Goal: Task Accomplishment & Management: Use online tool/utility

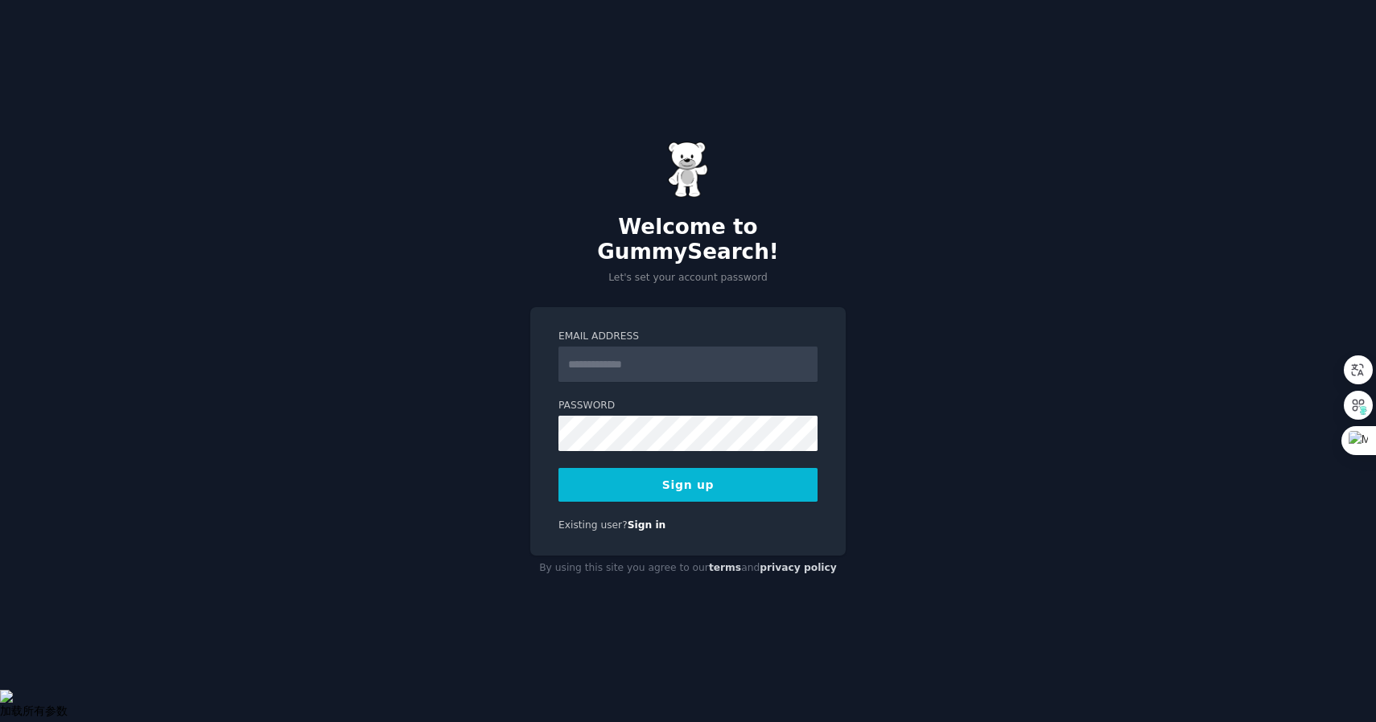
click at [945, 338] on div "Welcome to GummySearch! Let's set your account password Email Address Password …" at bounding box center [688, 361] width 1376 height 722
click at [626, 356] on input "Email Address" at bounding box center [687, 364] width 259 height 35
type input "**********"
click at [667, 472] on button "Sign up" at bounding box center [687, 485] width 259 height 34
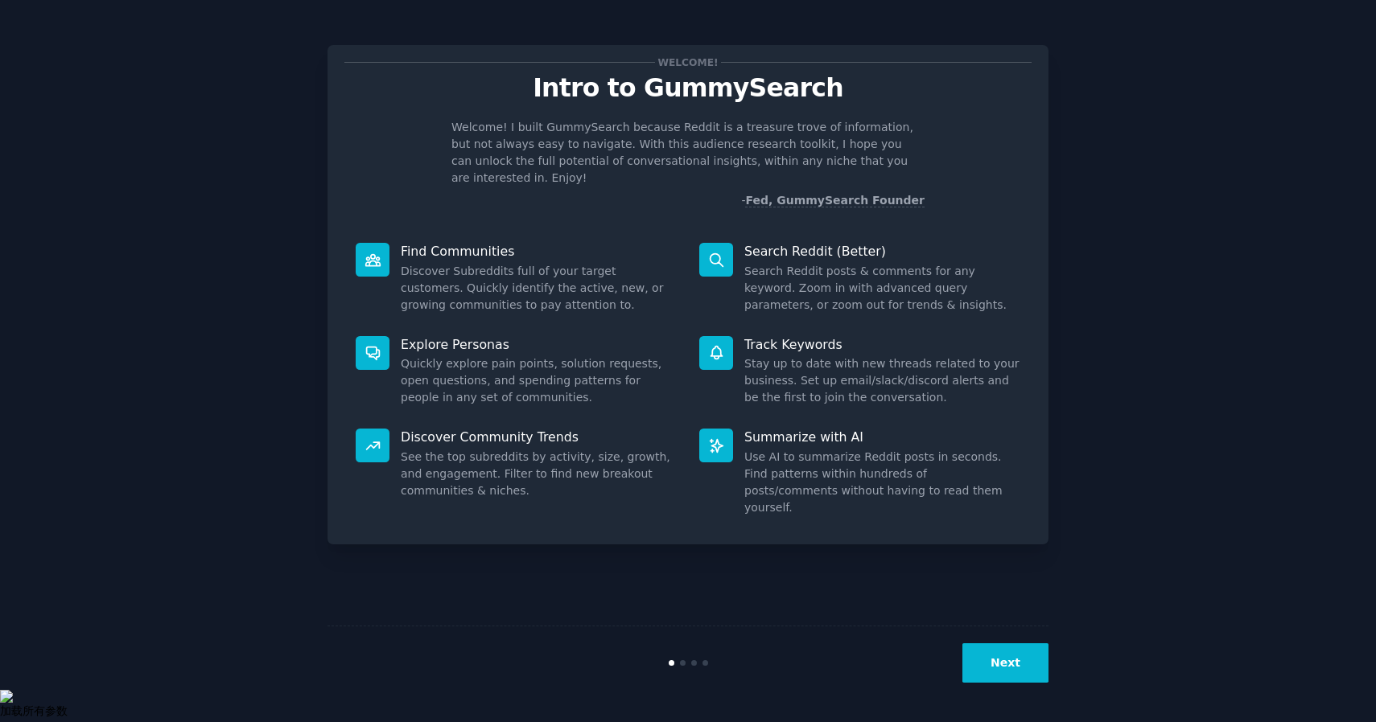
click at [1001, 657] on button "Next" at bounding box center [1005, 663] width 86 height 39
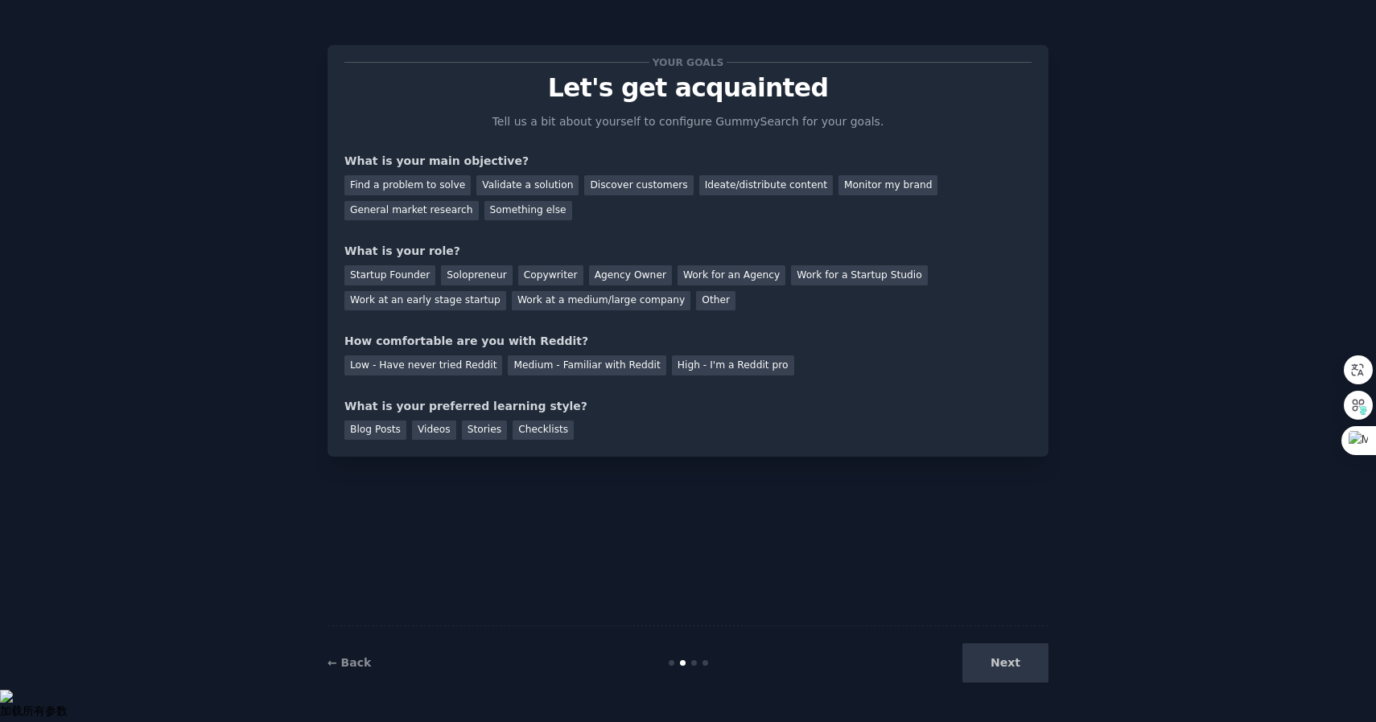
click at [1019, 665] on div "Next" at bounding box center [928, 663] width 241 height 39
click at [690, 661] on div at bounding box center [688, 664] width 241 height 6
click at [694, 665] on div at bounding box center [694, 664] width 6 height 6
click at [1004, 662] on div "Next" at bounding box center [928, 663] width 241 height 39
click at [425, 190] on div "Find a problem to solve" at bounding box center [407, 185] width 126 height 20
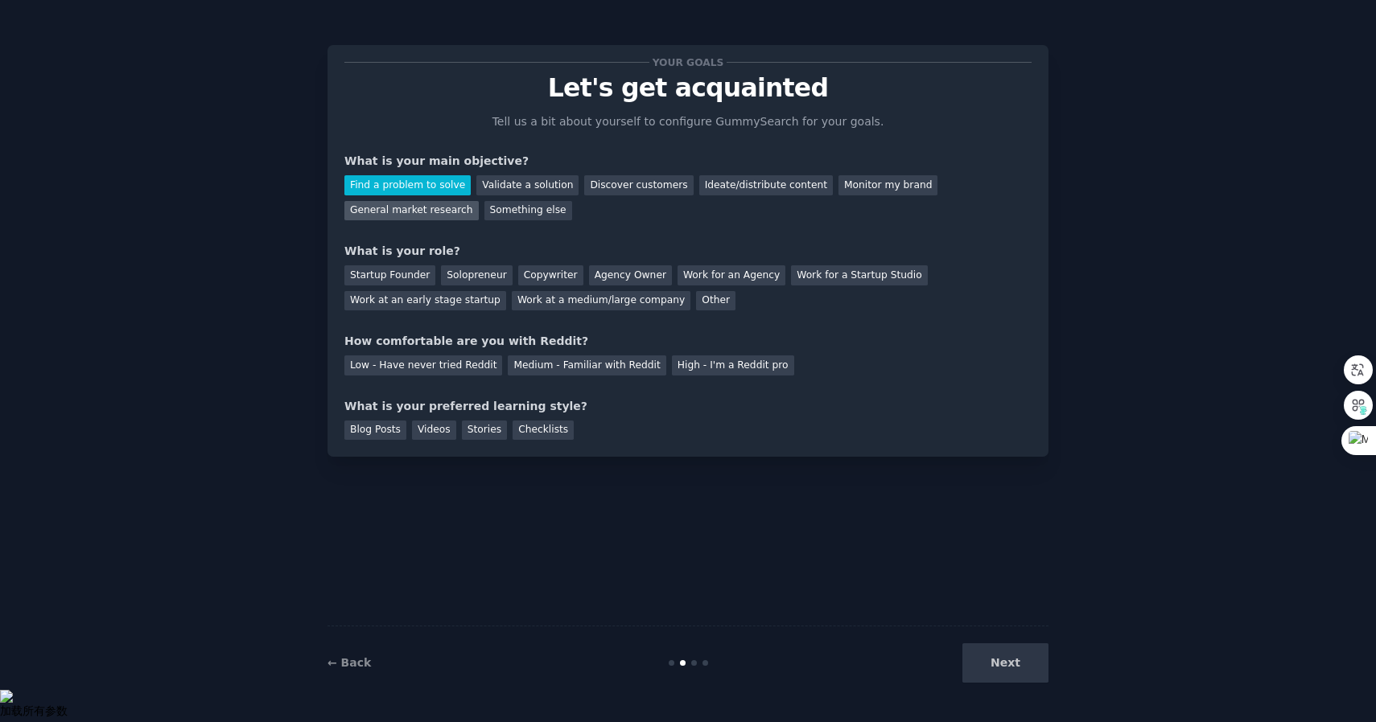
click at [434, 216] on div "General market research" at bounding box center [411, 211] width 134 height 20
click at [611, 182] on div "Discover customers" at bounding box center [638, 185] width 109 height 20
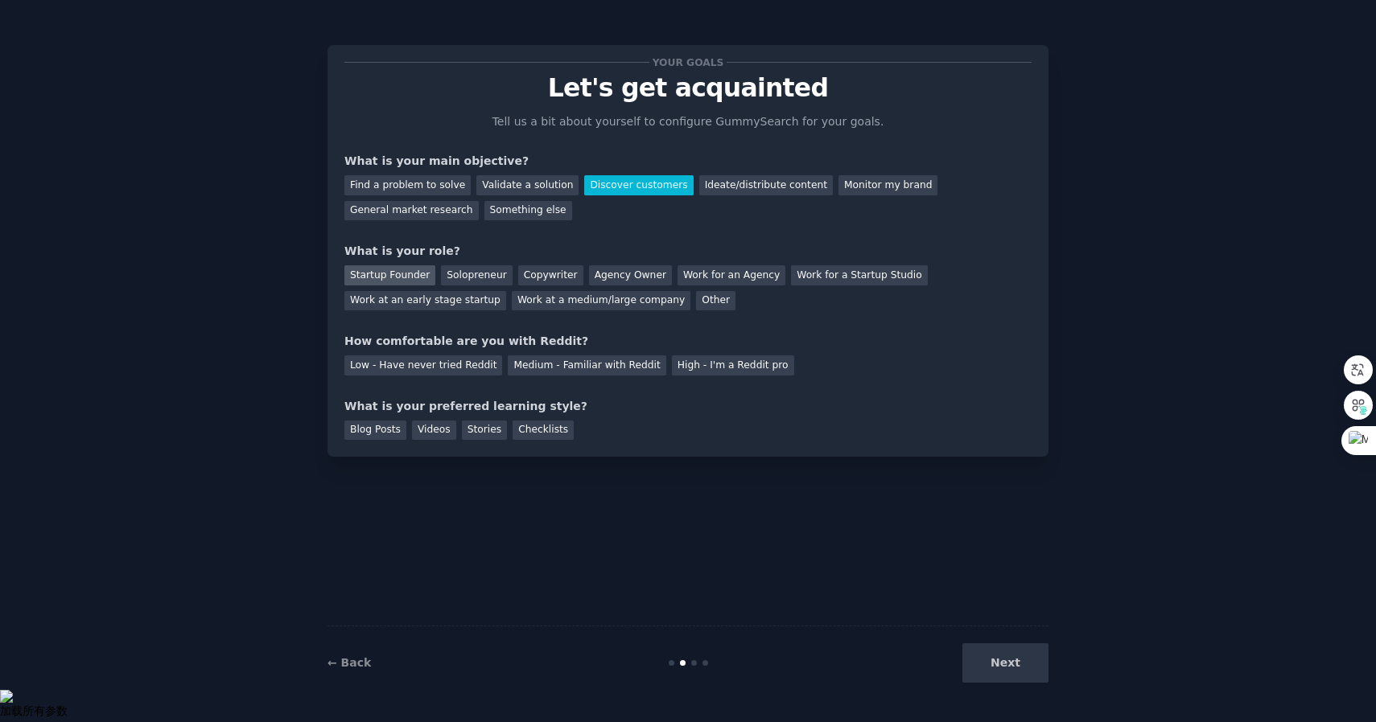
click at [394, 278] on div "Startup Founder" at bounding box center [389, 276] width 91 height 20
click at [465, 372] on div "Low - Have never tried Reddit" at bounding box center [423, 366] width 158 height 20
click at [438, 434] on div "Videos" at bounding box center [434, 431] width 44 height 20
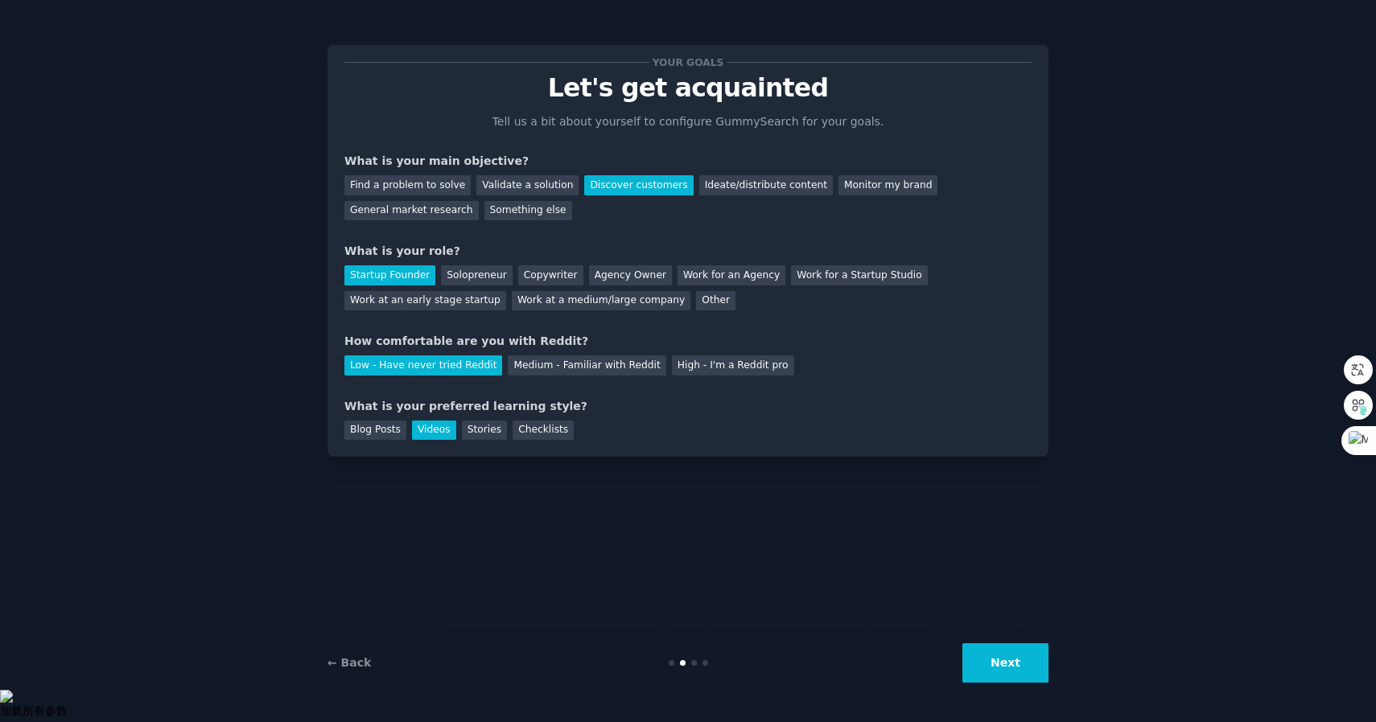
click at [1011, 671] on button "Next" at bounding box center [1005, 663] width 86 height 39
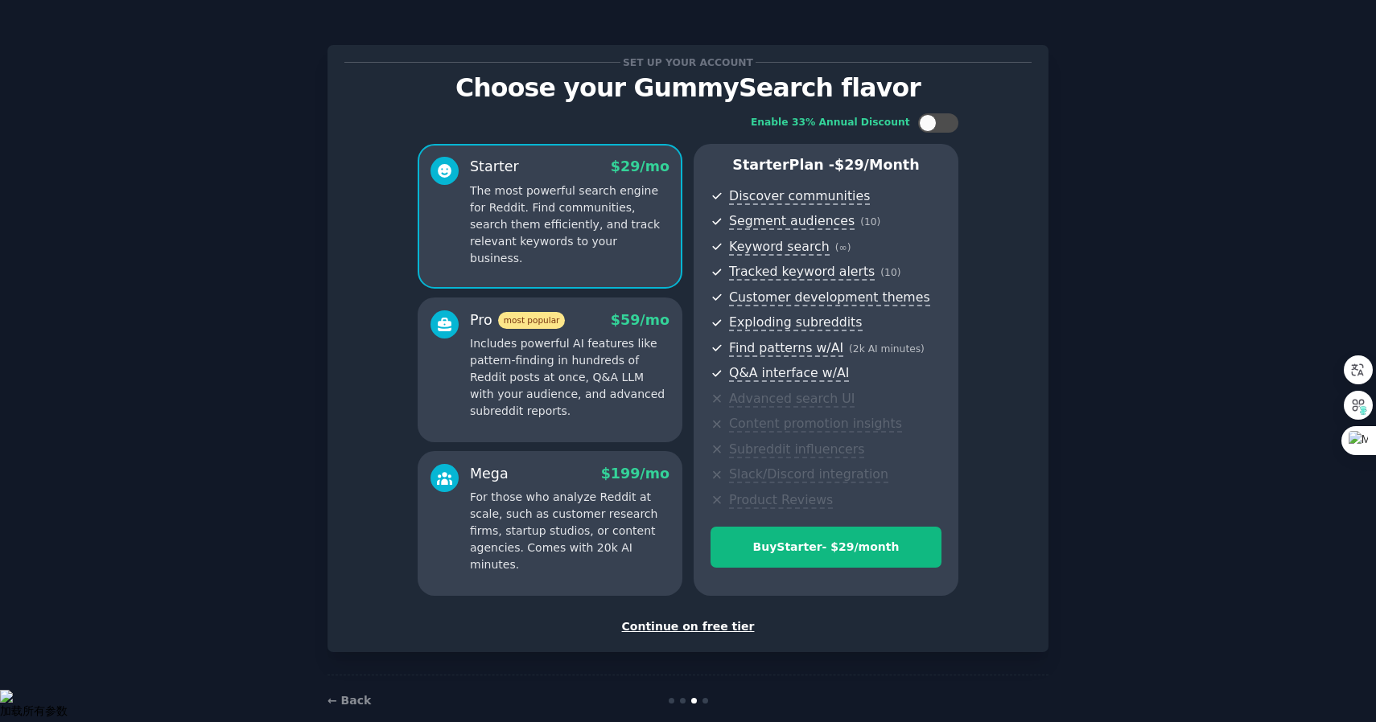
click at [690, 626] on div "Continue on free tier" at bounding box center [687, 627] width 687 height 17
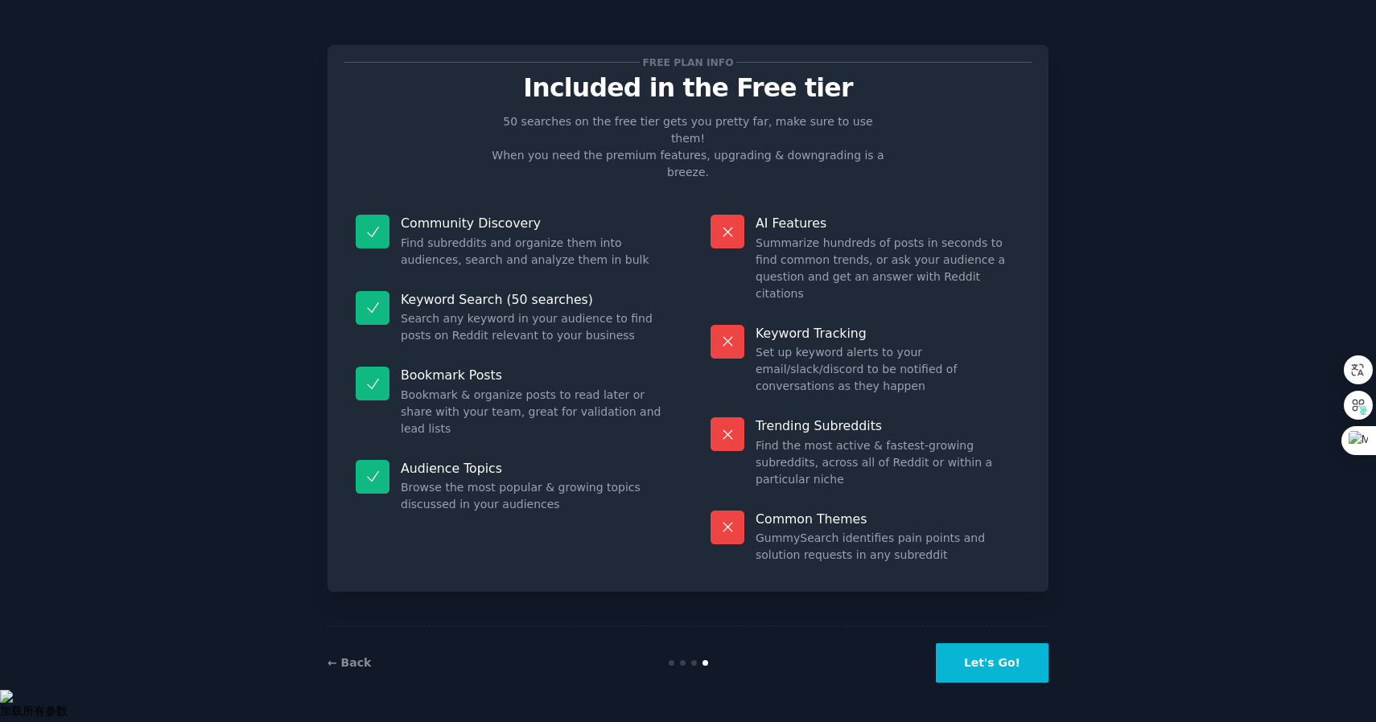
click at [985, 661] on button "Let's Go!" at bounding box center [992, 663] width 113 height 39
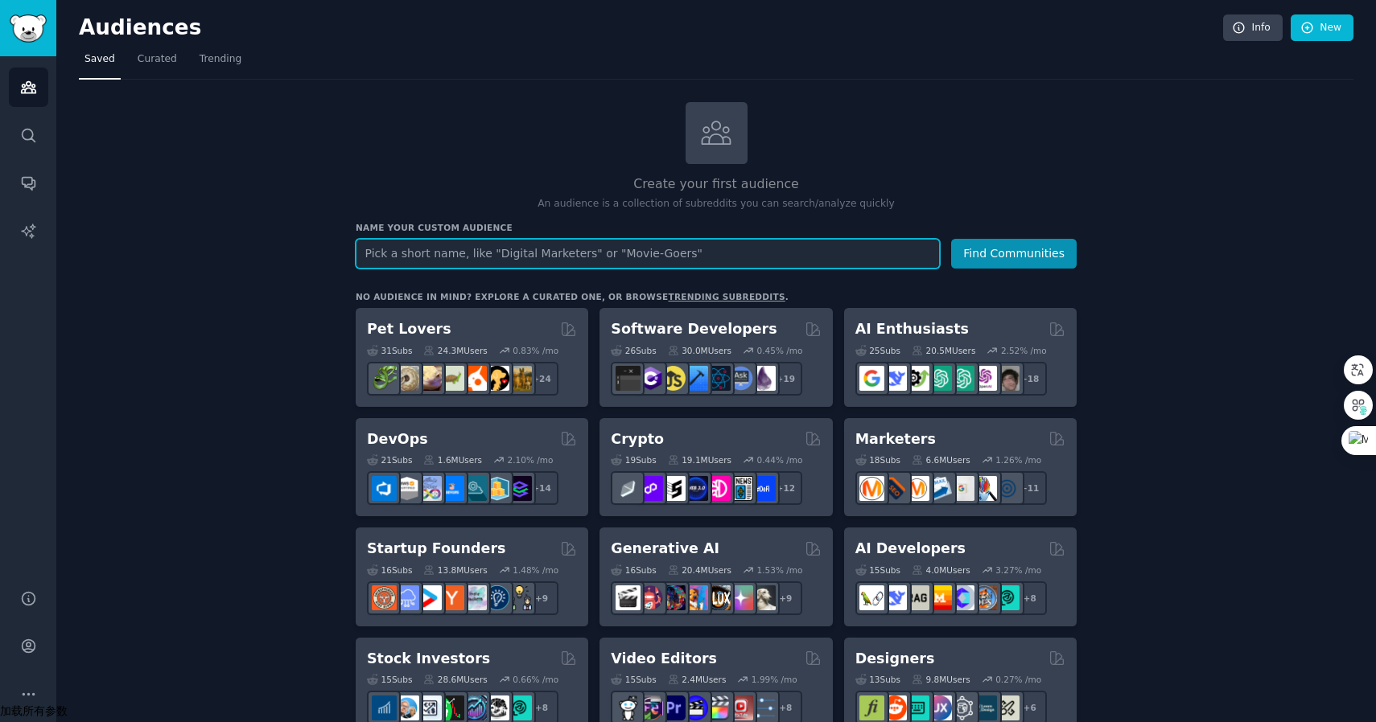
click at [443, 255] on input "text" at bounding box center [648, 254] width 584 height 30
type input "苦"
type input "uk trend"
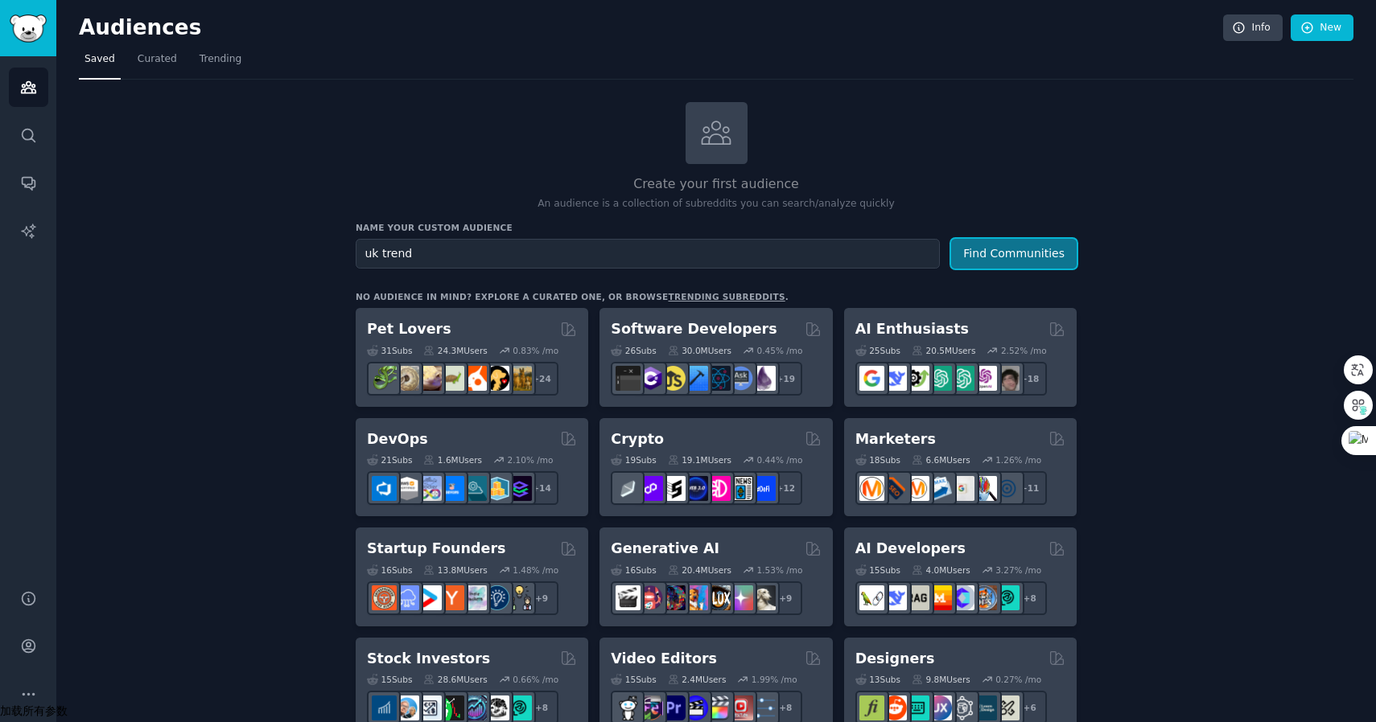
click at [994, 255] on button "Find Communities" at bounding box center [1014, 254] width 126 height 30
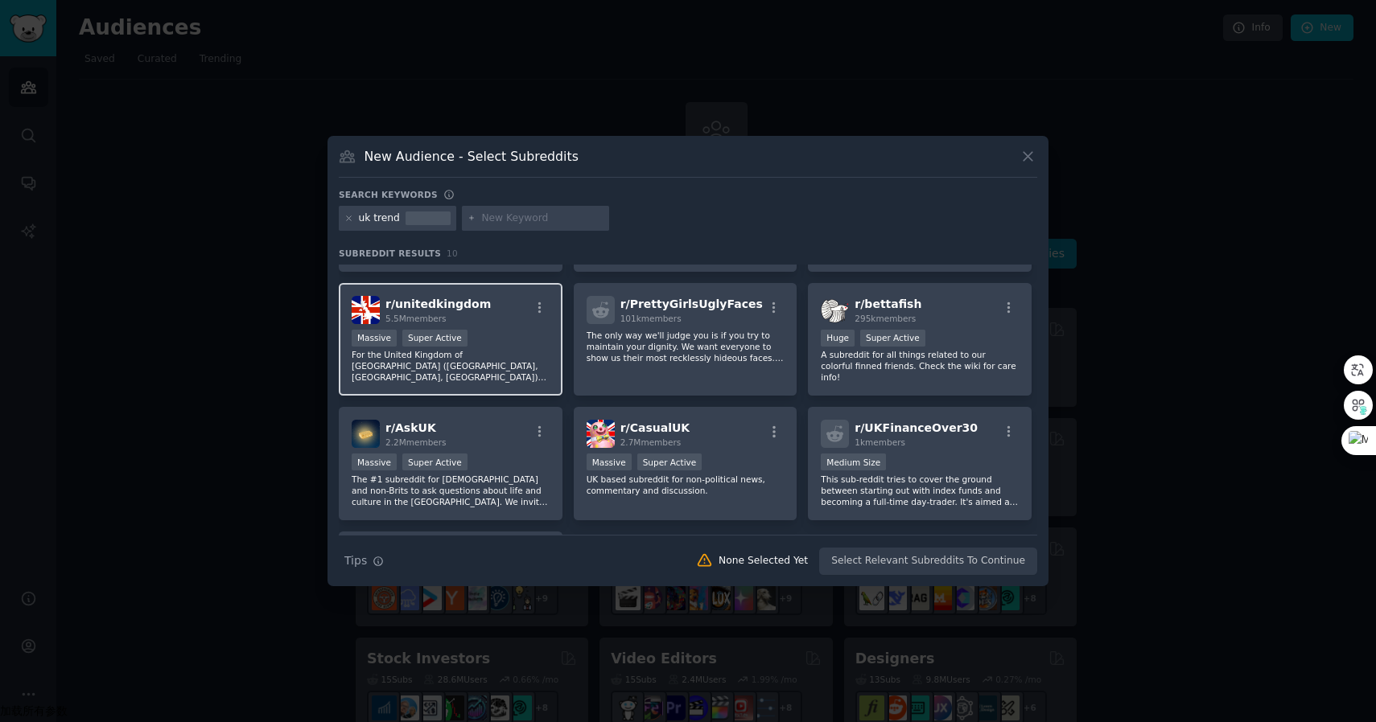
scroll to position [105, 0]
click at [494, 366] on p "For the United Kingdom of [GEOGRAPHIC_DATA] ([GEOGRAPHIC_DATA], [GEOGRAPHIC_DAT…" at bounding box center [451, 368] width 198 height 34
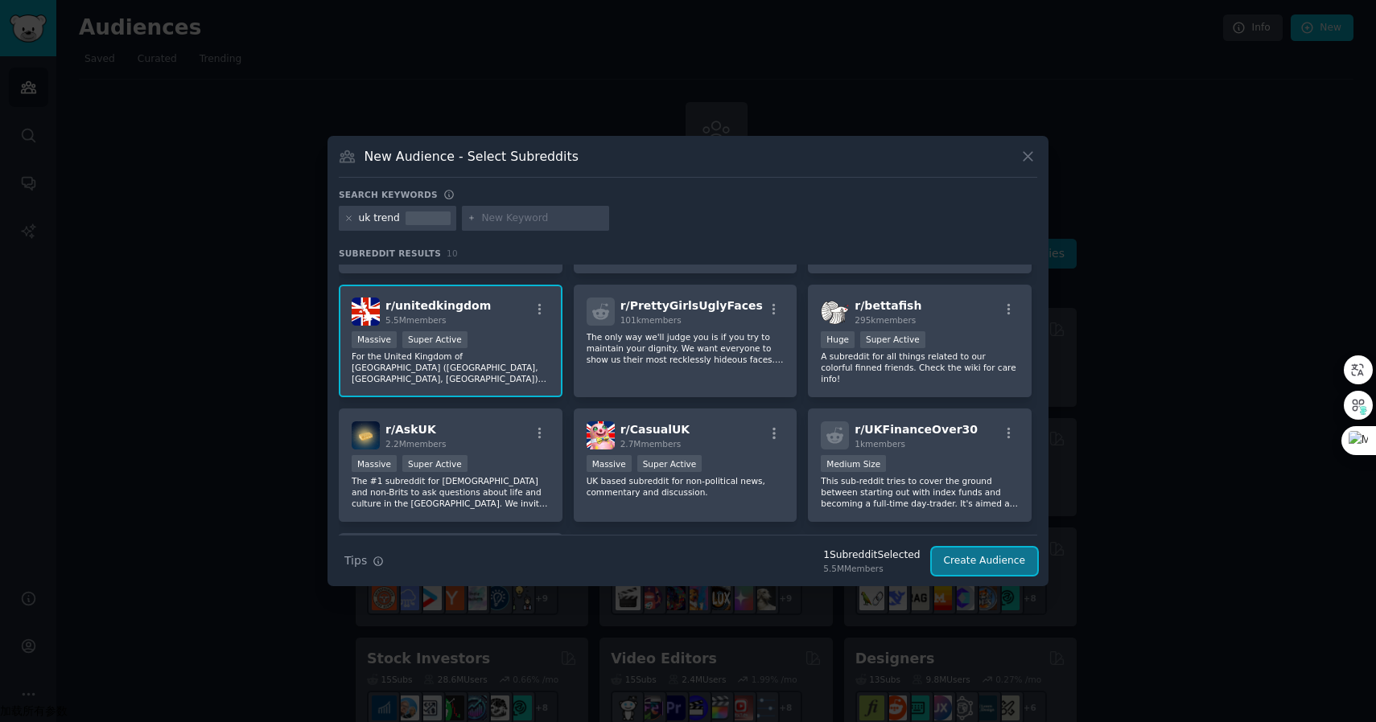
click at [989, 561] on button "Create Audience" at bounding box center [985, 561] width 106 height 27
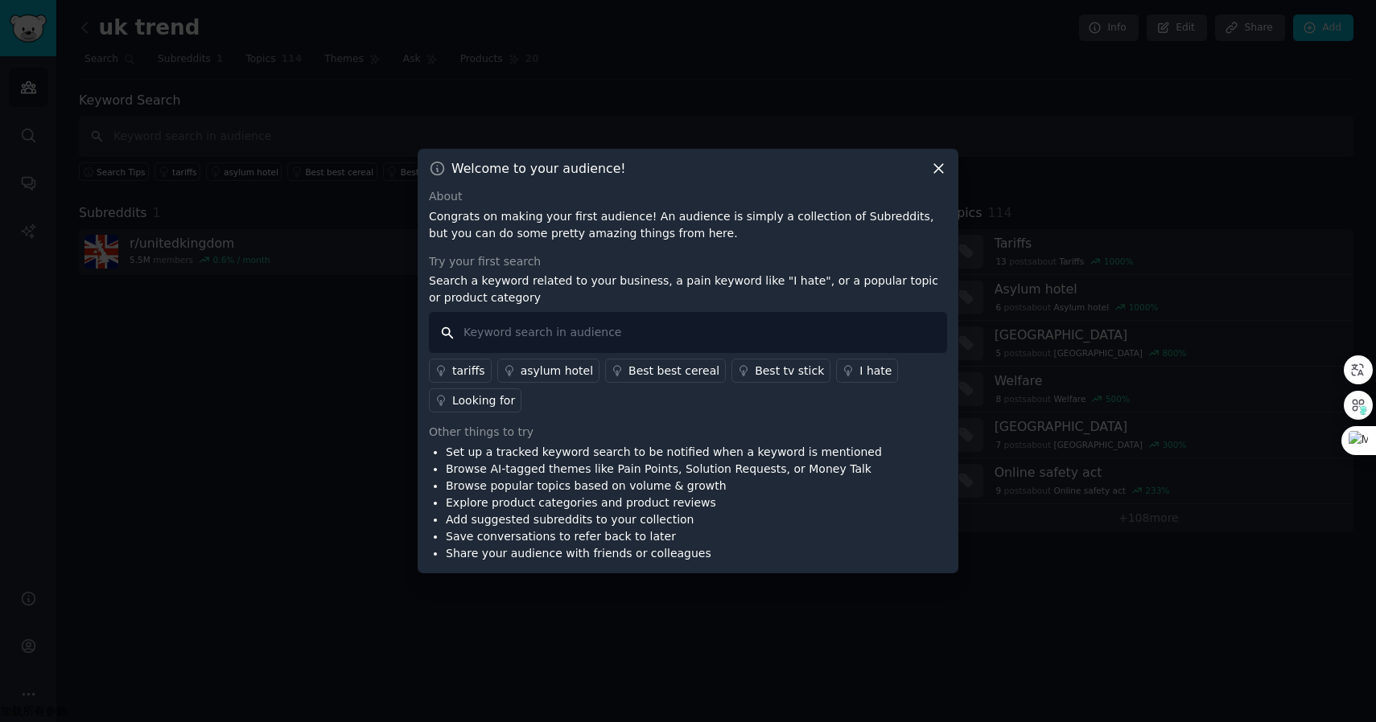
click at [740, 327] on input "text" at bounding box center [688, 332] width 518 height 41
type input "menwear"
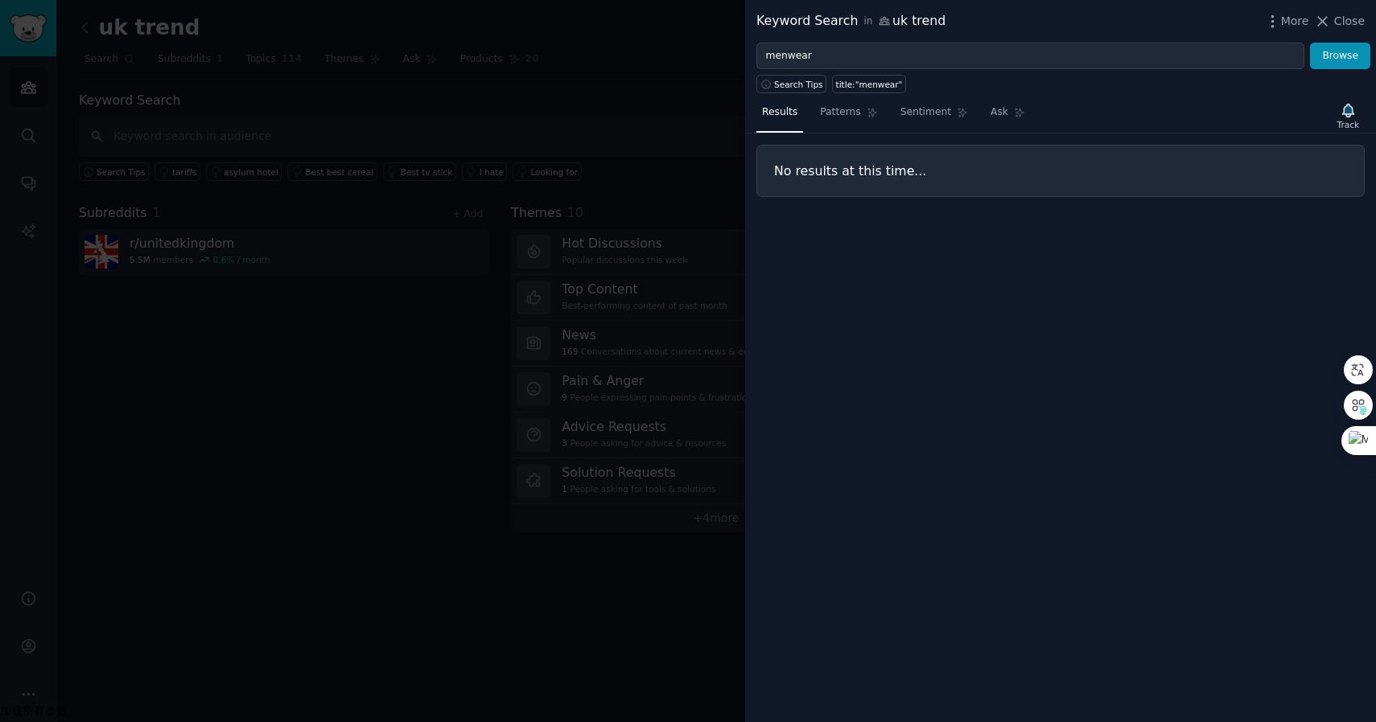
click at [595, 104] on div at bounding box center [688, 361] width 1376 height 722
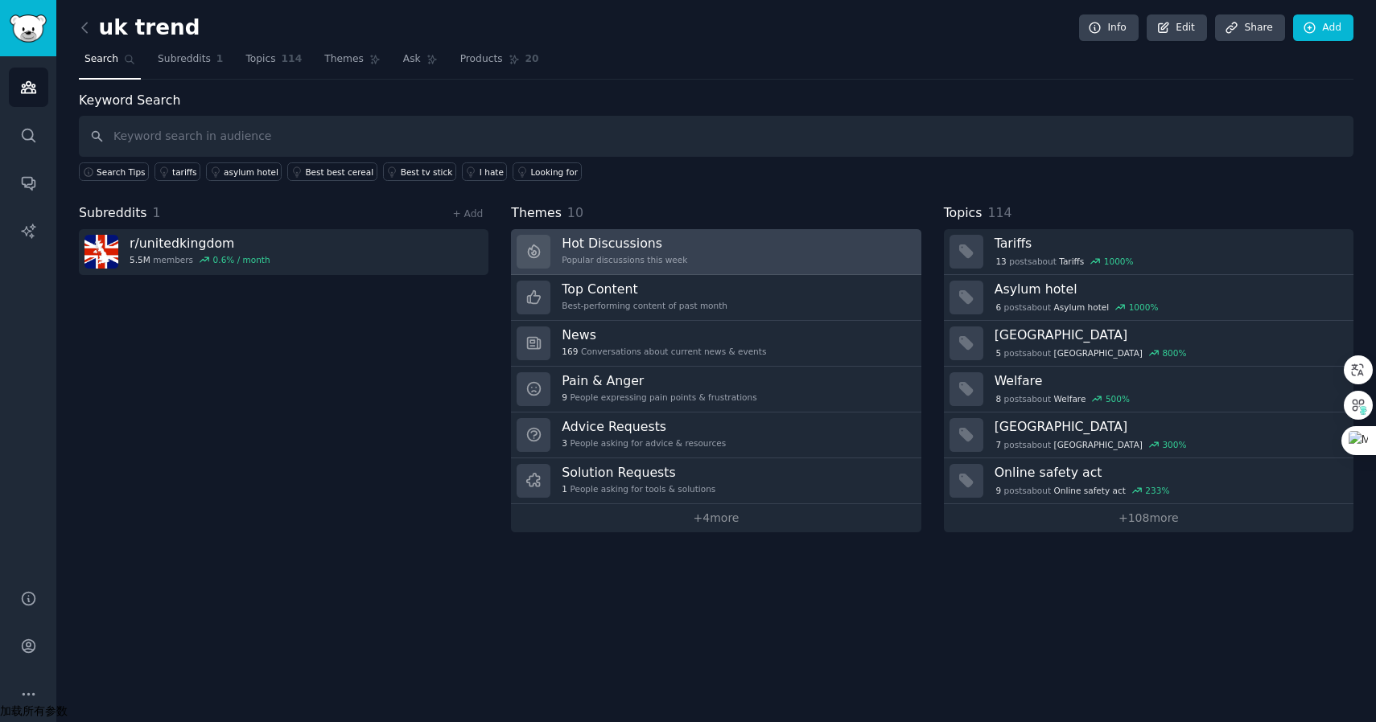
click at [690, 253] on link "Hot Discussions Popular discussions this week" at bounding box center [716, 252] width 410 height 46
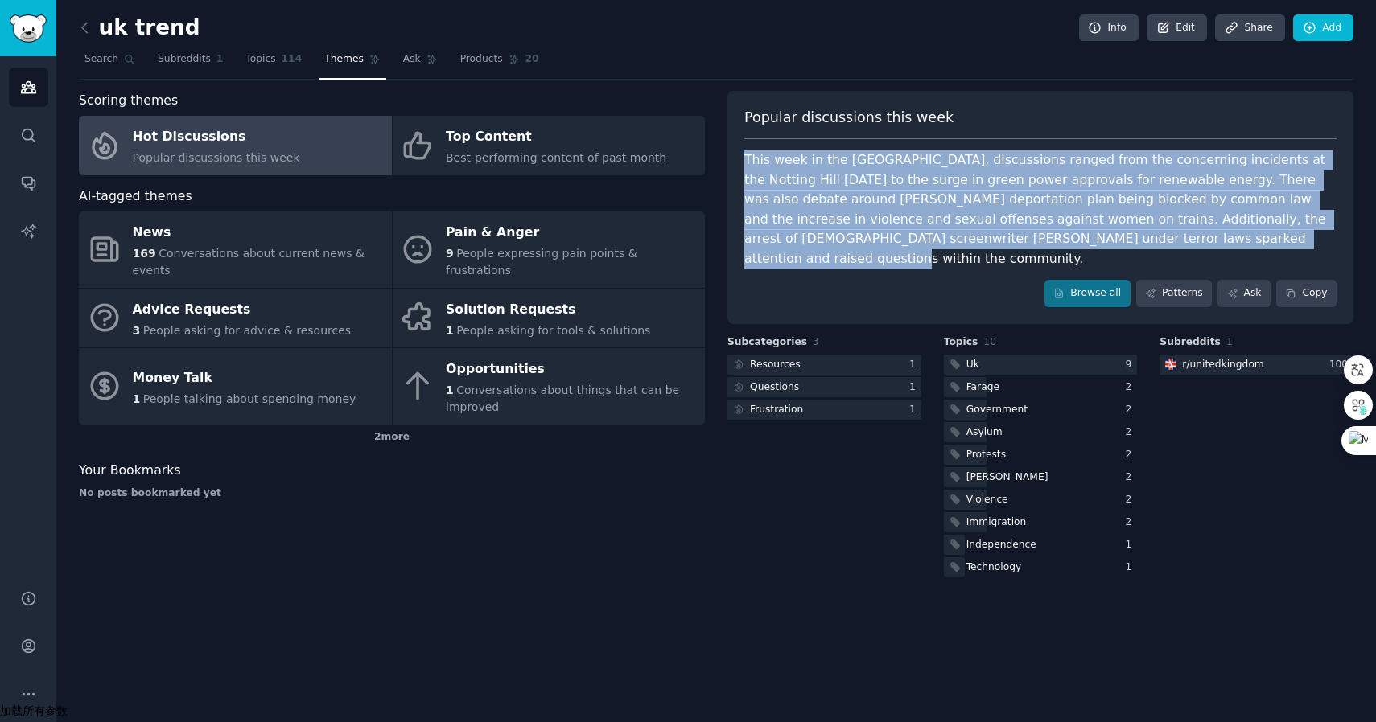
drag, startPoint x: 1117, startPoint y: 234, endPoint x: 743, endPoint y: 142, distance: 384.4
click at [743, 142] on div "Popular discussions this week This week in the [GEOGRAPHIC_DATA], discussions r…" at bounding box center [1040, 207] width 626 height 233
copy div "This week in the [GEOGRAPHIC_DATA], discussions ranged from the concerning inci…"
click at [993, 561] on div "Technology" at bounding box center [994, 568] width 56 height 14
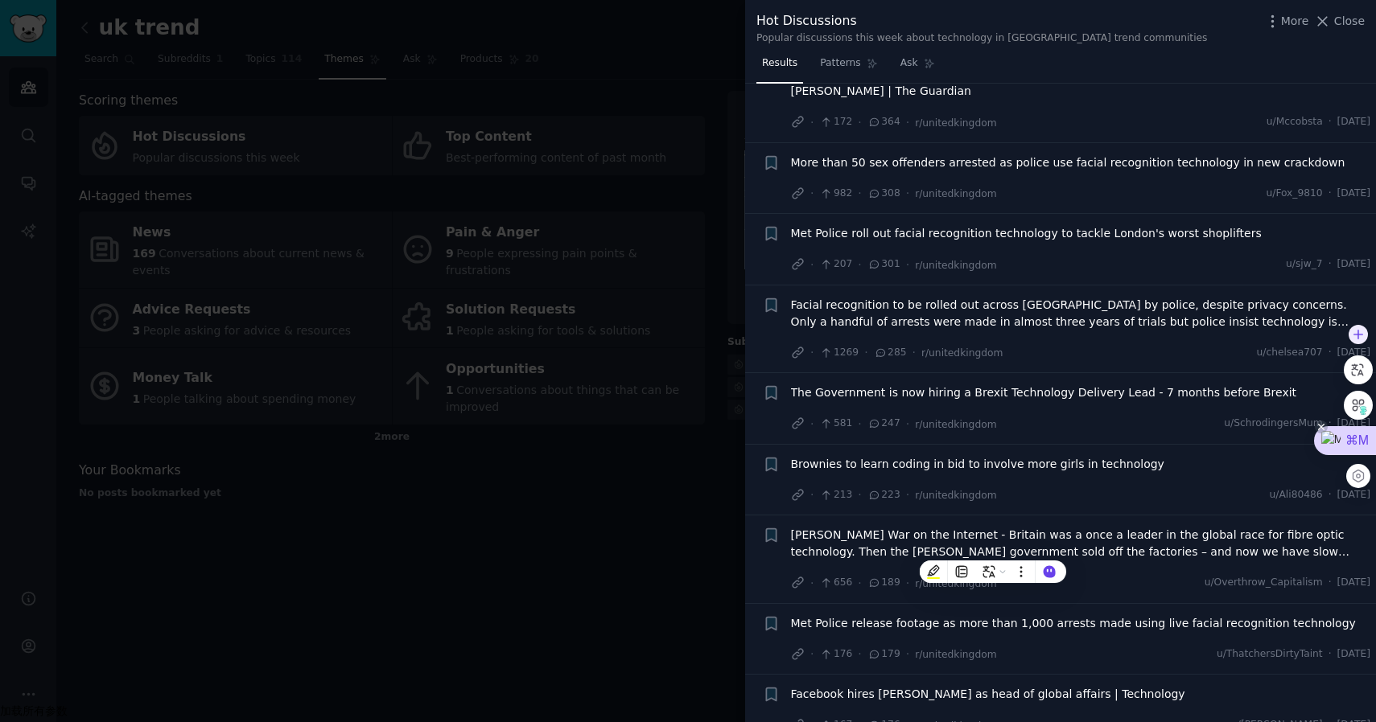
scroll to position [211, 0]
click at [1329, 438] on div "⌘M" at bounding box center [1345, 440] width 62 height 29
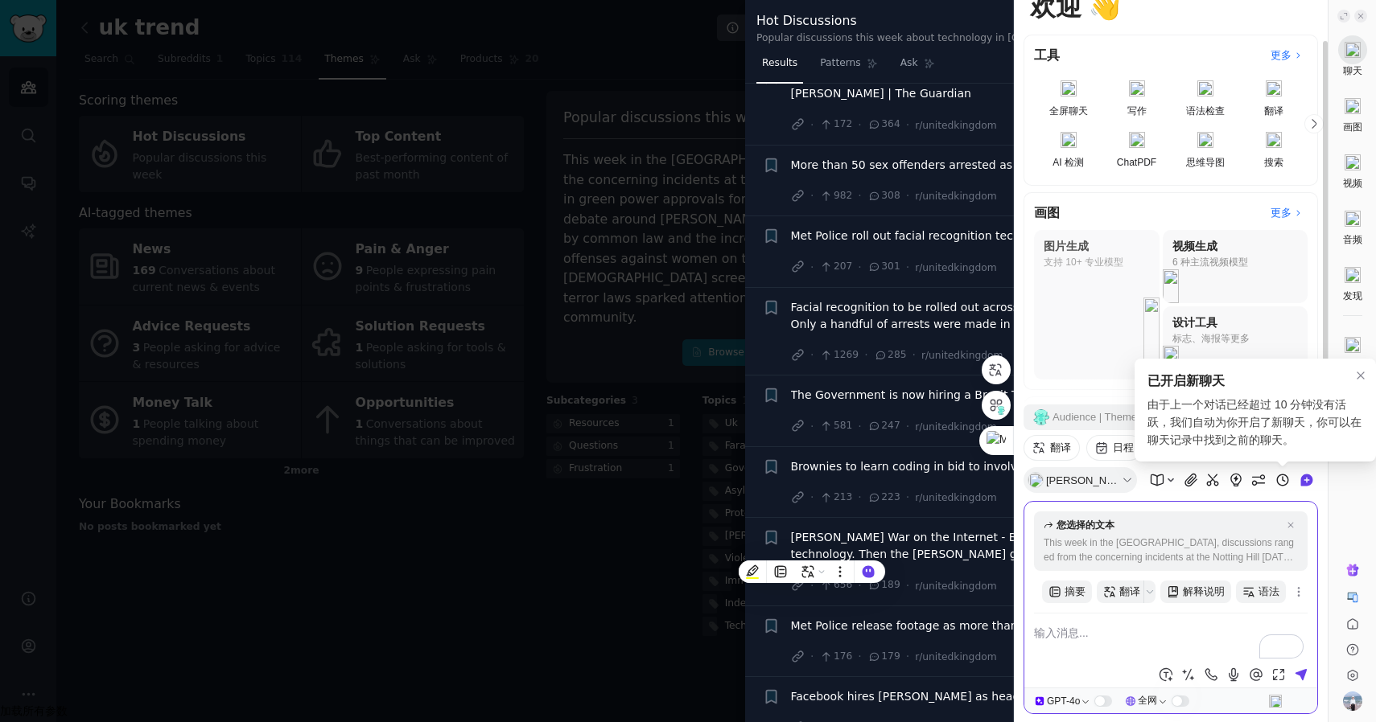
scroll to position [52, 0]
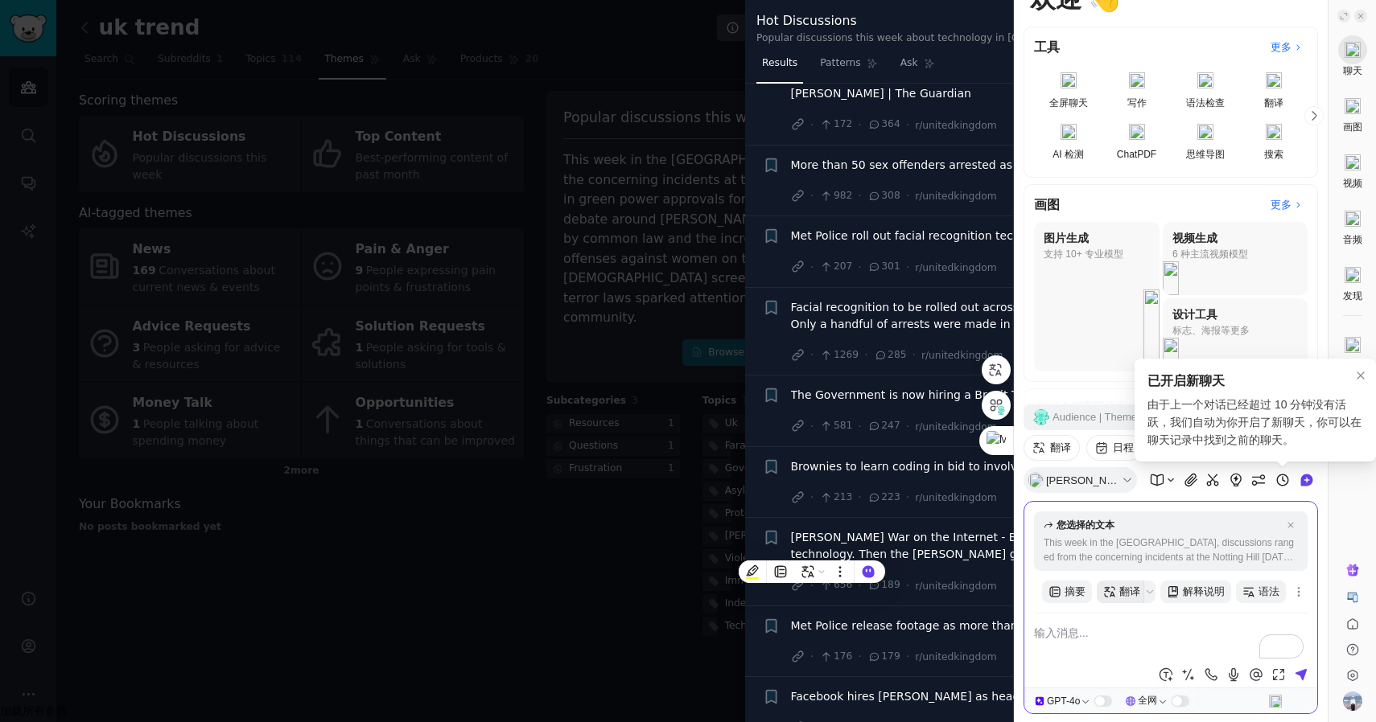
click at [1124, 591] on span "翻译" at bounding box center [1129, 592] width 21 height 16
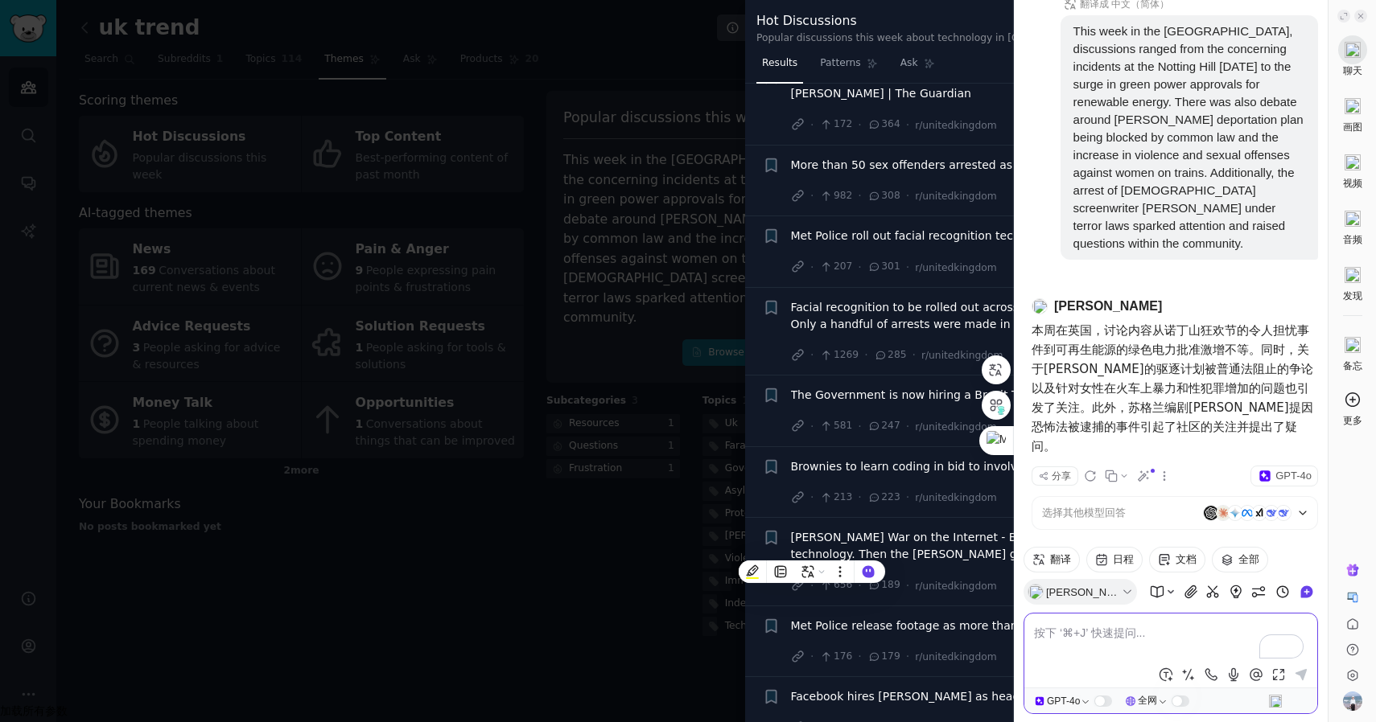
scroll to position [0, 0]
